Goal: Transaction & Acquisition: Purchase product/service

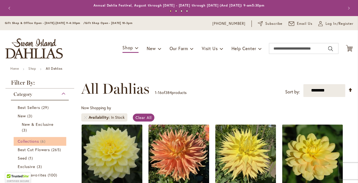
click at [38, 140] on span "Collections" at bounding box center [28, 141] width 21 height 5
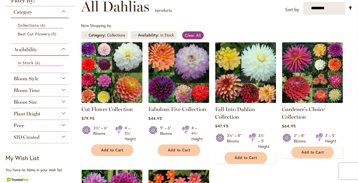
scroll to position [83, 0]
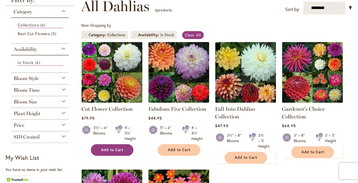
click at [115, 151] on span "Add to Cart" at bounding box center [112, 150] width 22 height 5
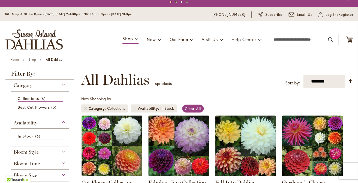
scroll to position [8, 0]
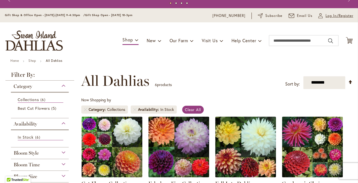
click at [329, 15] on span "Log In/Register" at bounding box center [339, 15] width 28 height 5
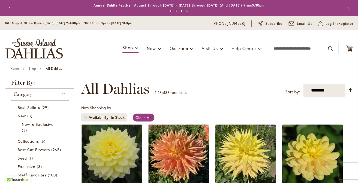
type input "**********"
click at [332, 25] on span "Log In/Register" at bounding box center [339, 23] width 28 height 5
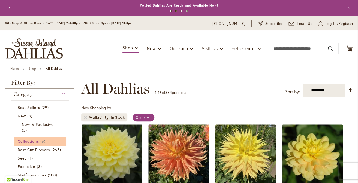
click at [38, 142] on span "Collections" at bounding box center [28, 141] width 21 height 5
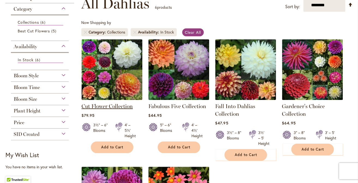
scroll to position [86, 0]
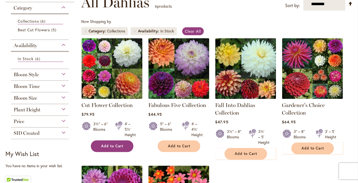
click at [122, 147] on span "Add to Cart" at bounding box center [112, 146] width 22 height 5
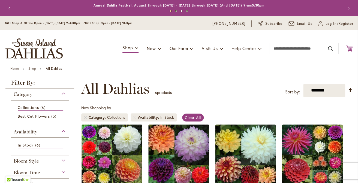
click at [348, 49] on icon at bounding box center [349, 48] width 7 height 7
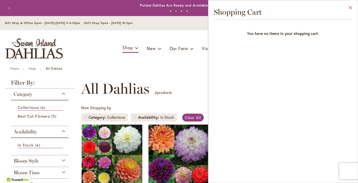
click at [350, 8] on button "Close" at bounding box center [350, 8] width 15 height 17
